Goal: Information Seeking & Learning: Learn about a topic

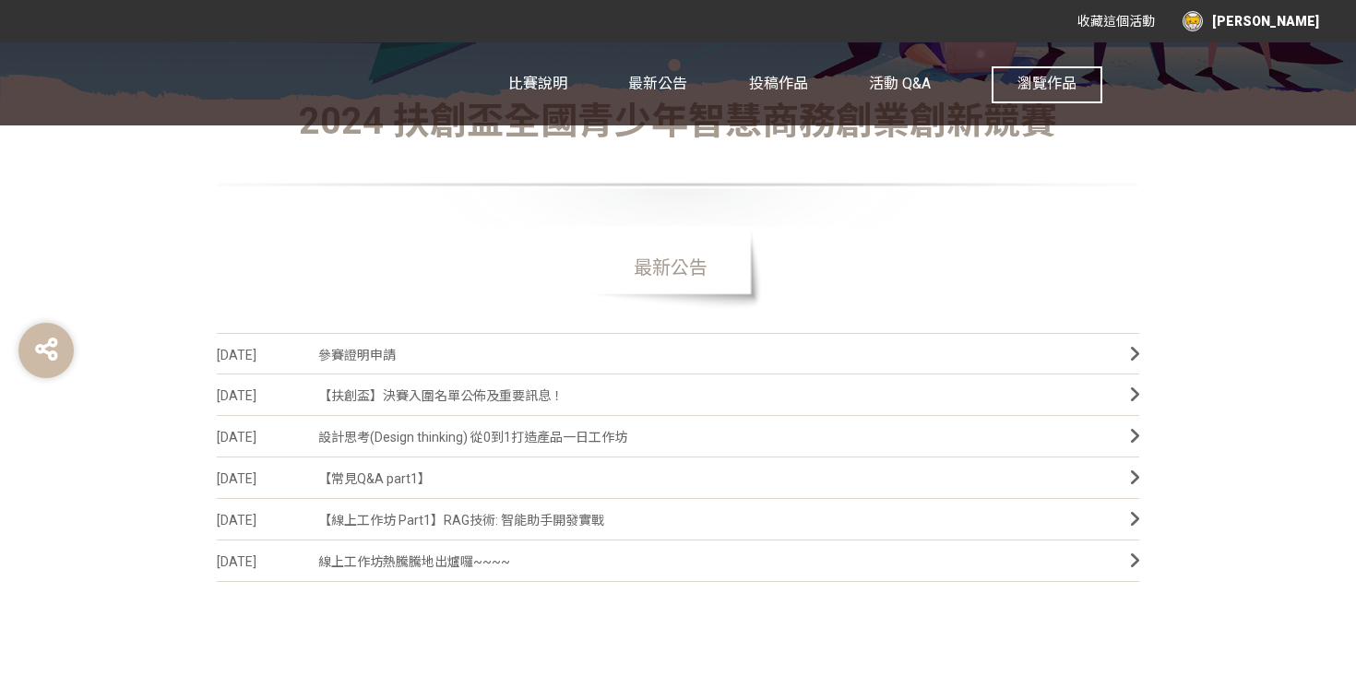
scroll to position [499, 0]
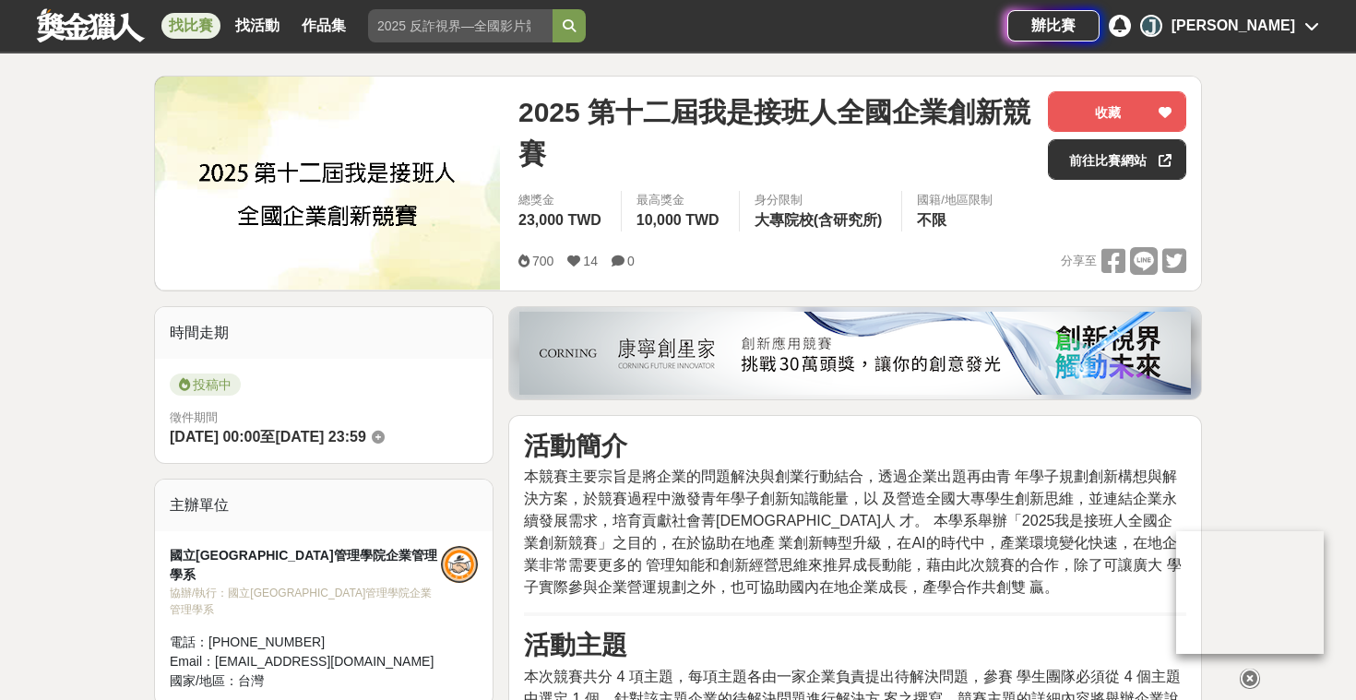
scroll to position [68, 0]
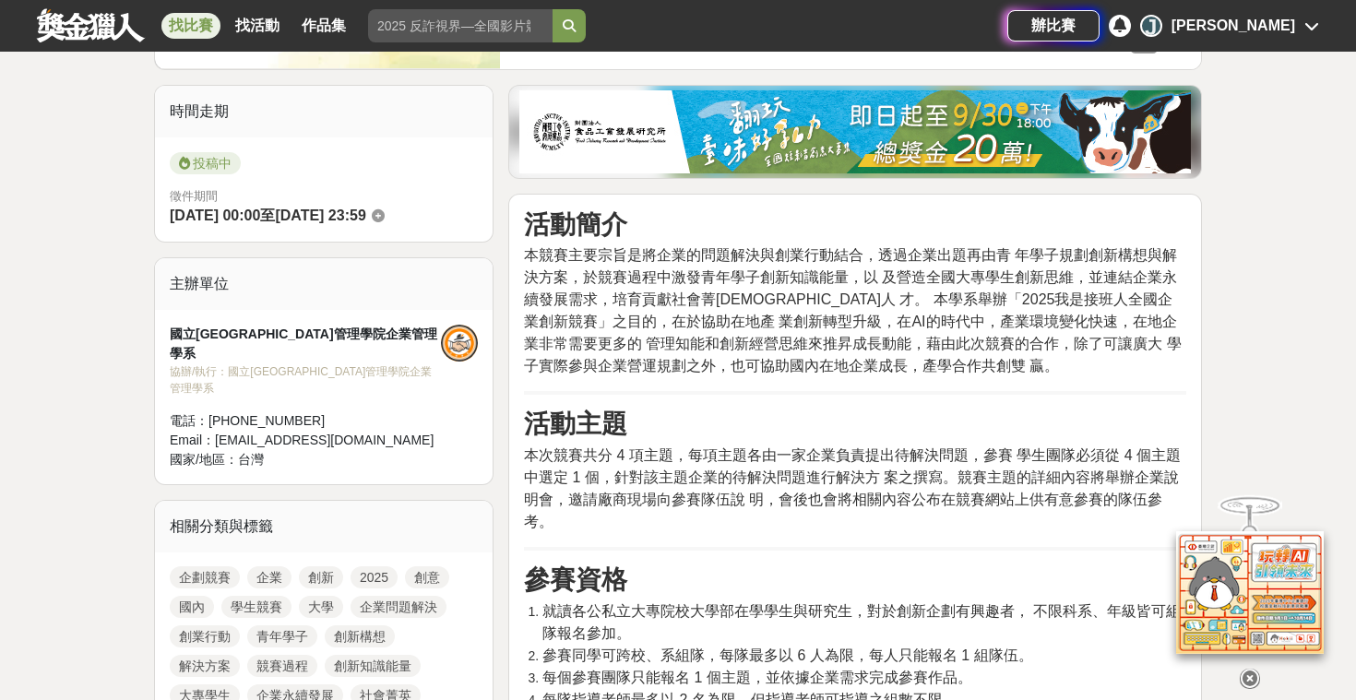
scroll to position [422, 0]
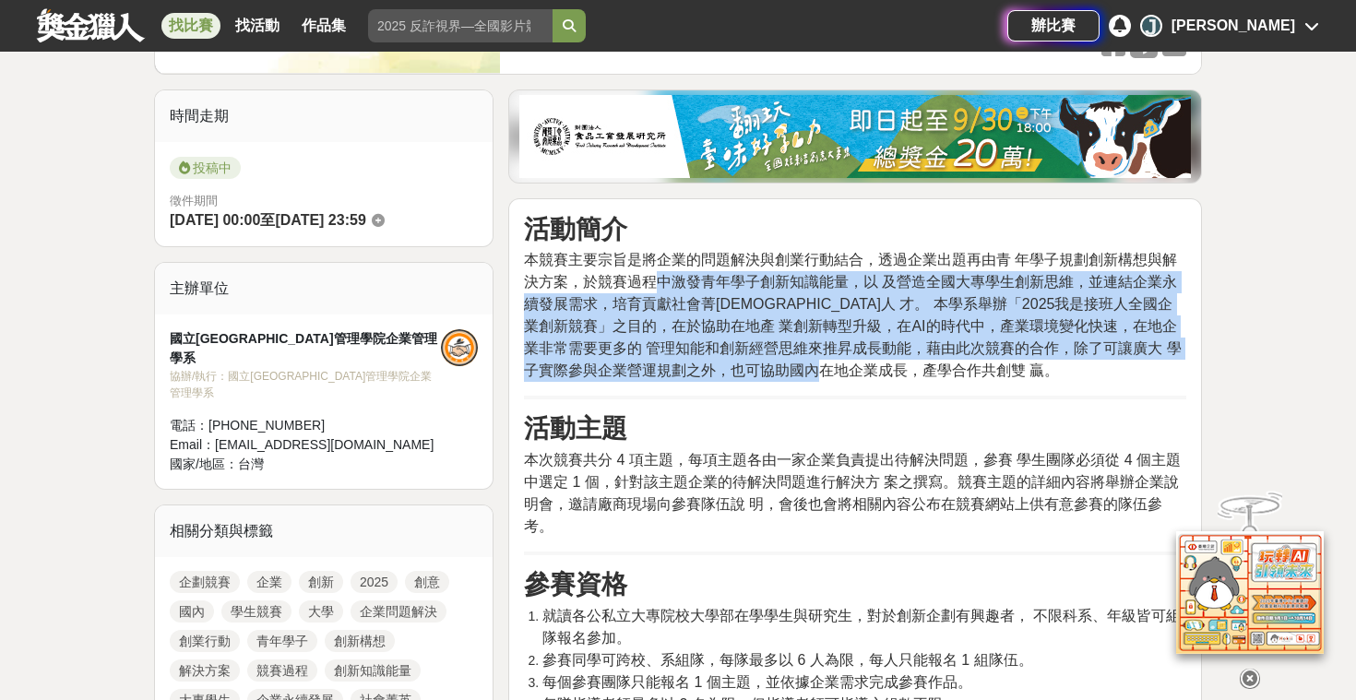
drag, startPoint x: 660, startPoint y: 267, endPoint x: 879, endPoint y: 380, distance: 245.9
click at [879, 380] on p "本競賽主要宗旨是將企業的問題解決與創業行動結合，透過企業出題再由青 年學子規劃創新構想與解決方案，於競賽過程中激發青年學子創新知識能量，以 及營造全國大專學生…" at bounding box center [855, 315] width 662 height 133
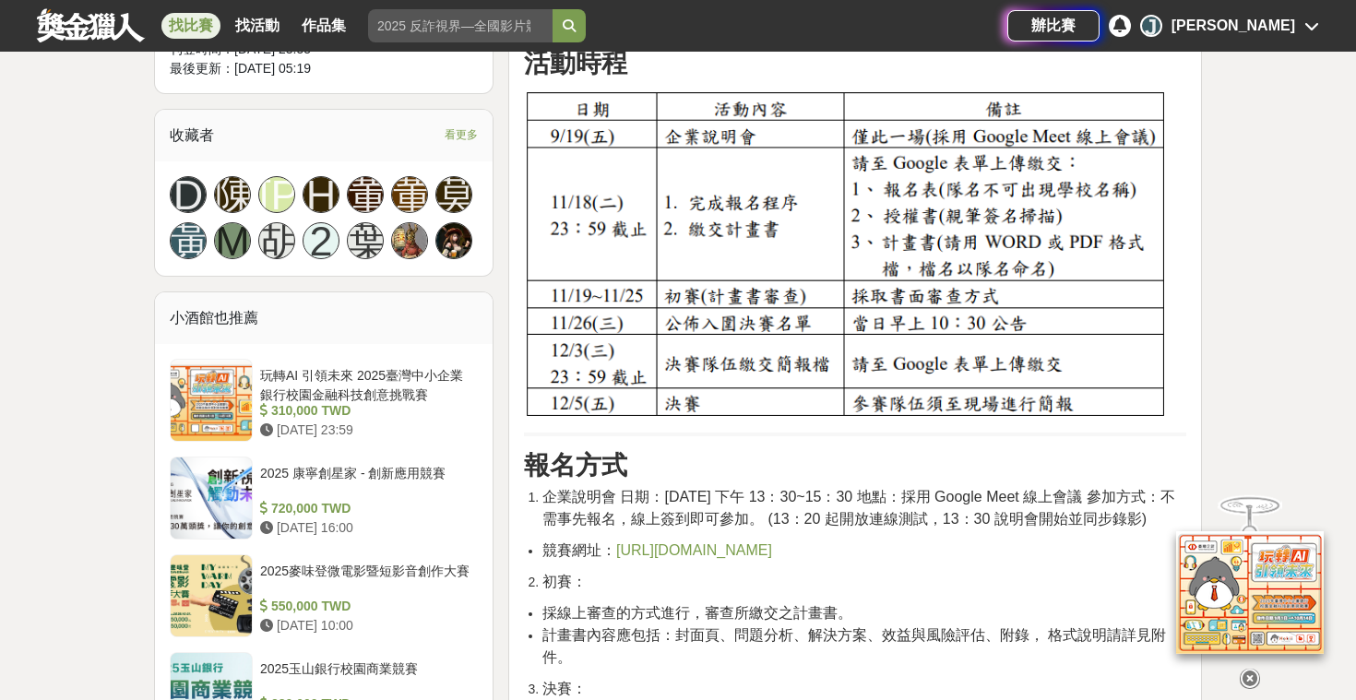
scroll to position [1196, 0]
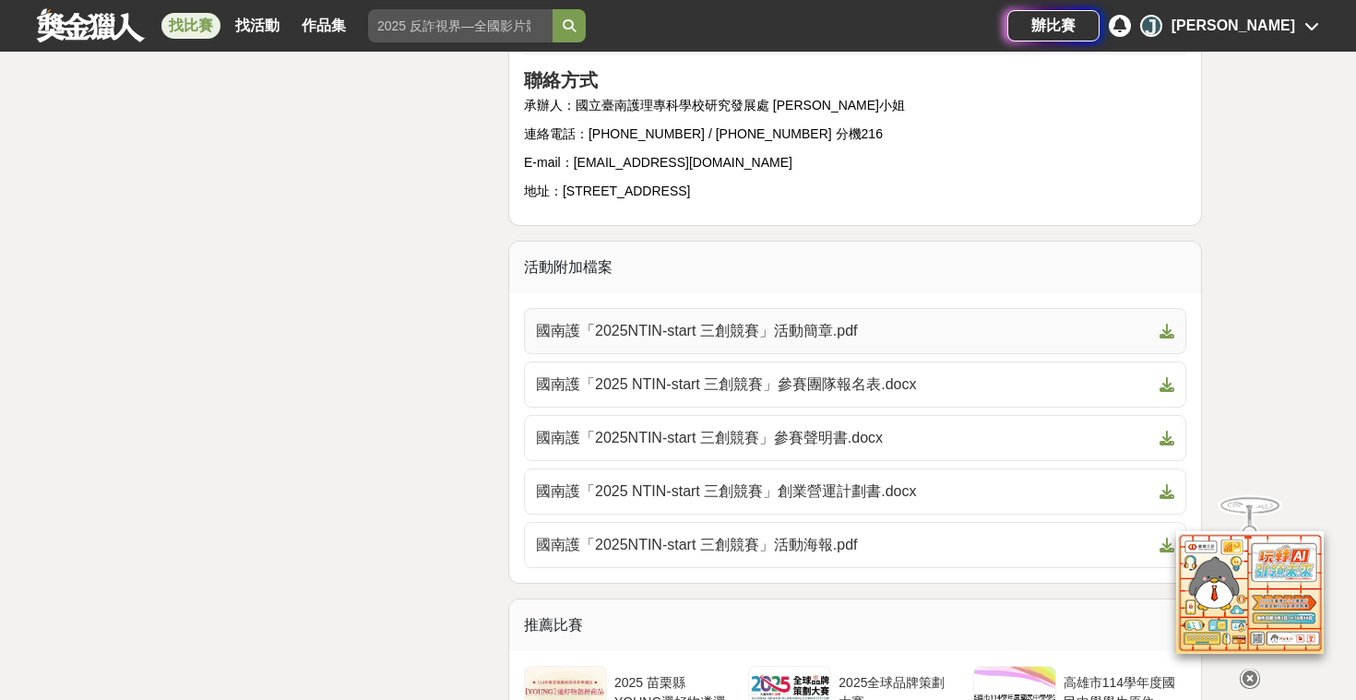
scroll to position [3350, 0]
click at [792, 340] on span "國南護「2025NTIN-start 三創競賽」活動簡章.pdf" at bounding box center [844, 329] width 616 height 22
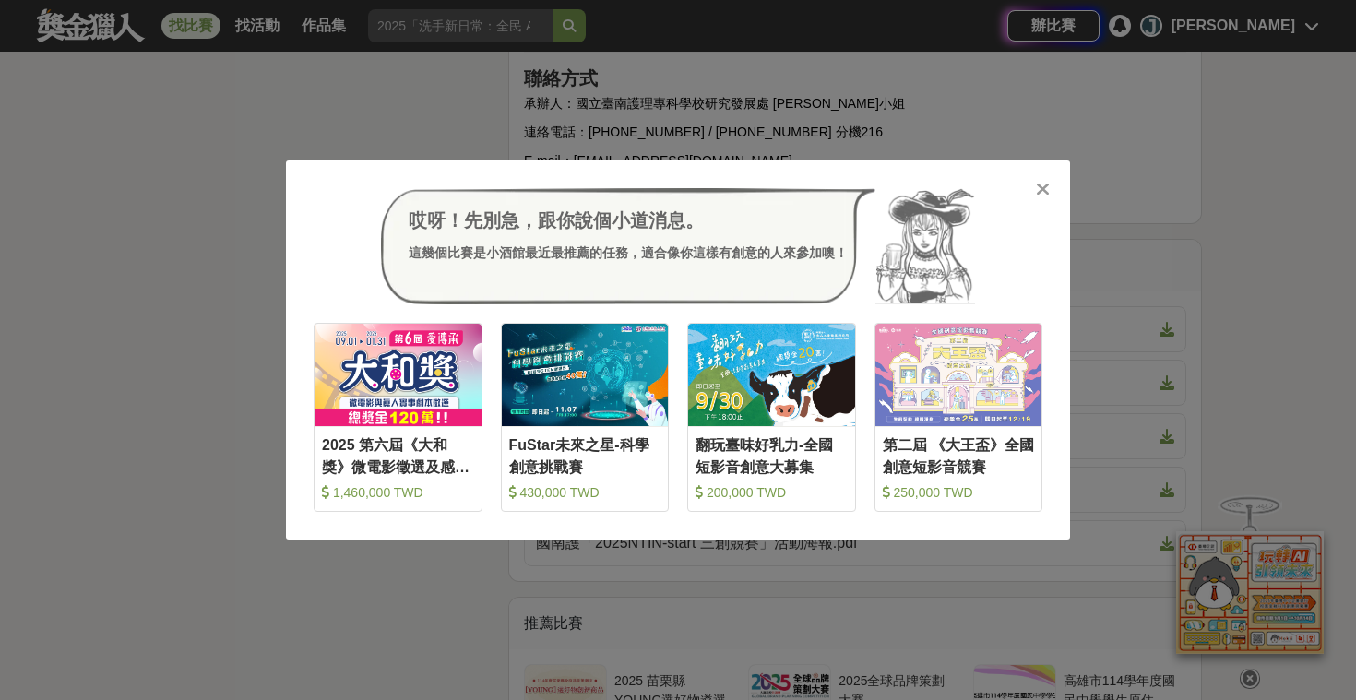
click at [1051, 190] on div at bounding box center [1042, 188] width 18 height 18
